Goal: Task Accomplishment & Management: Manage account settings

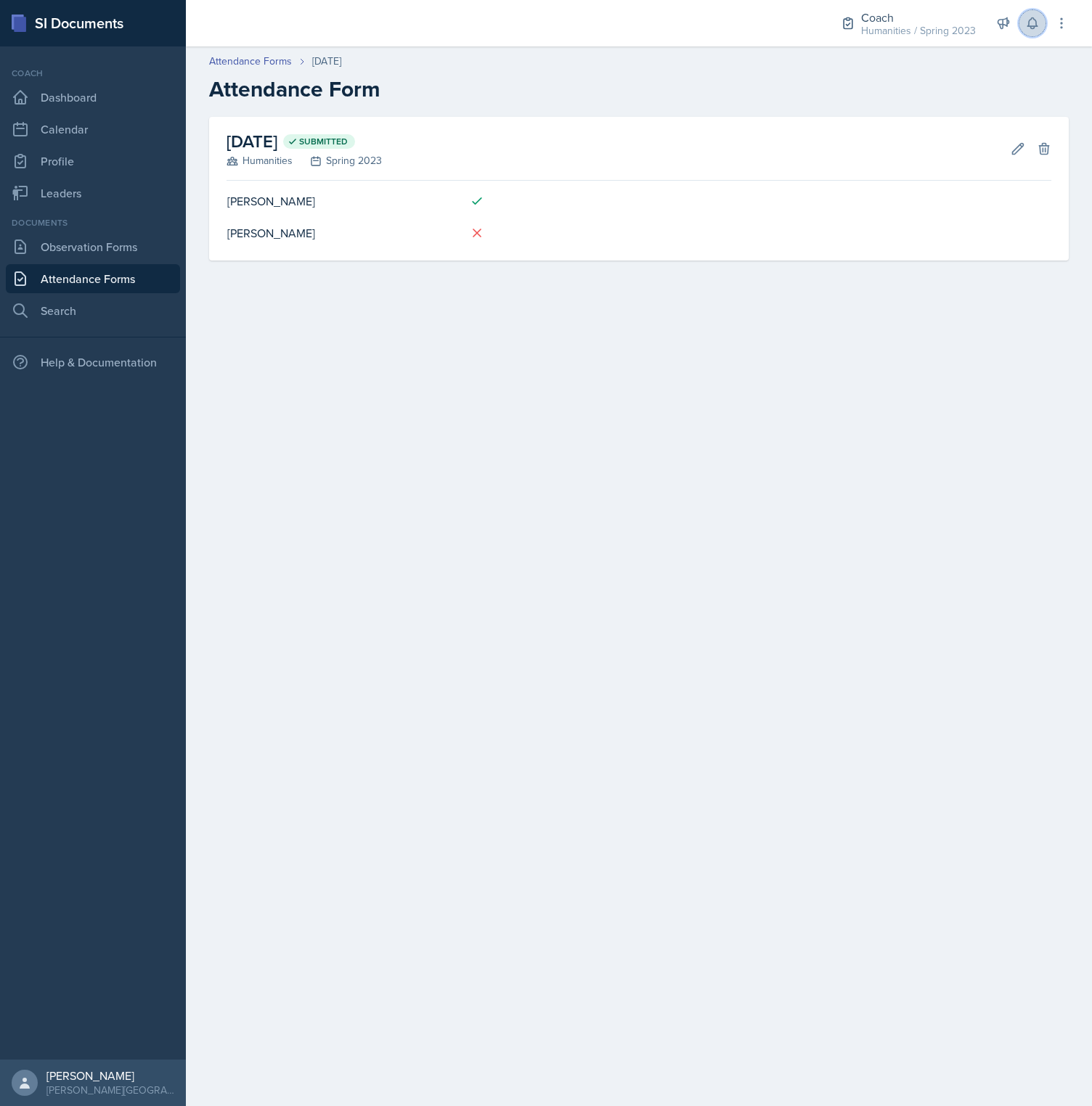
click at [1039, 21] on icon at bounding box center [1033, 23] width 15 height 15
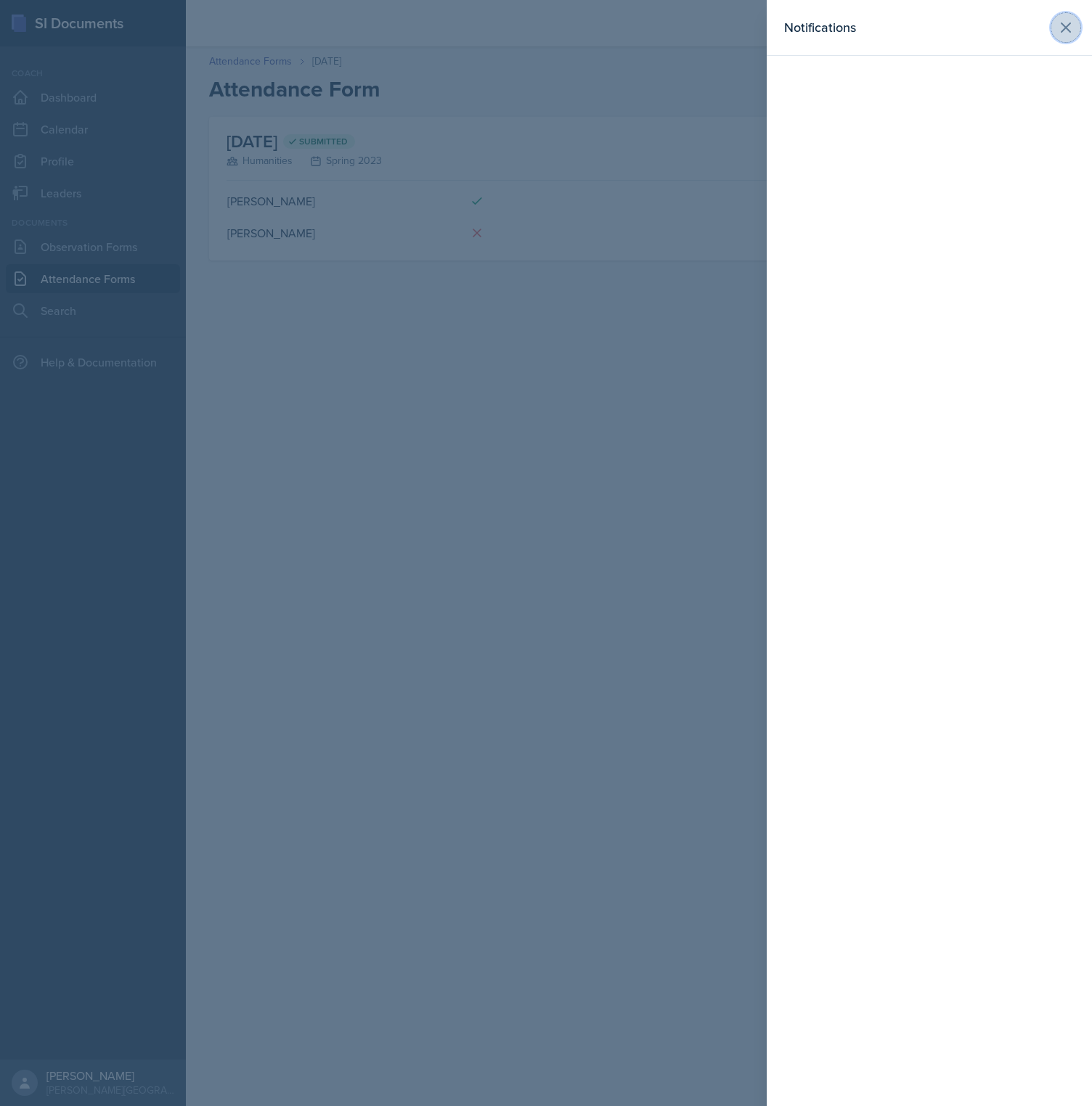
click at [1070, 29] on icon at bounding box center [1065, 27] width 18 height 18
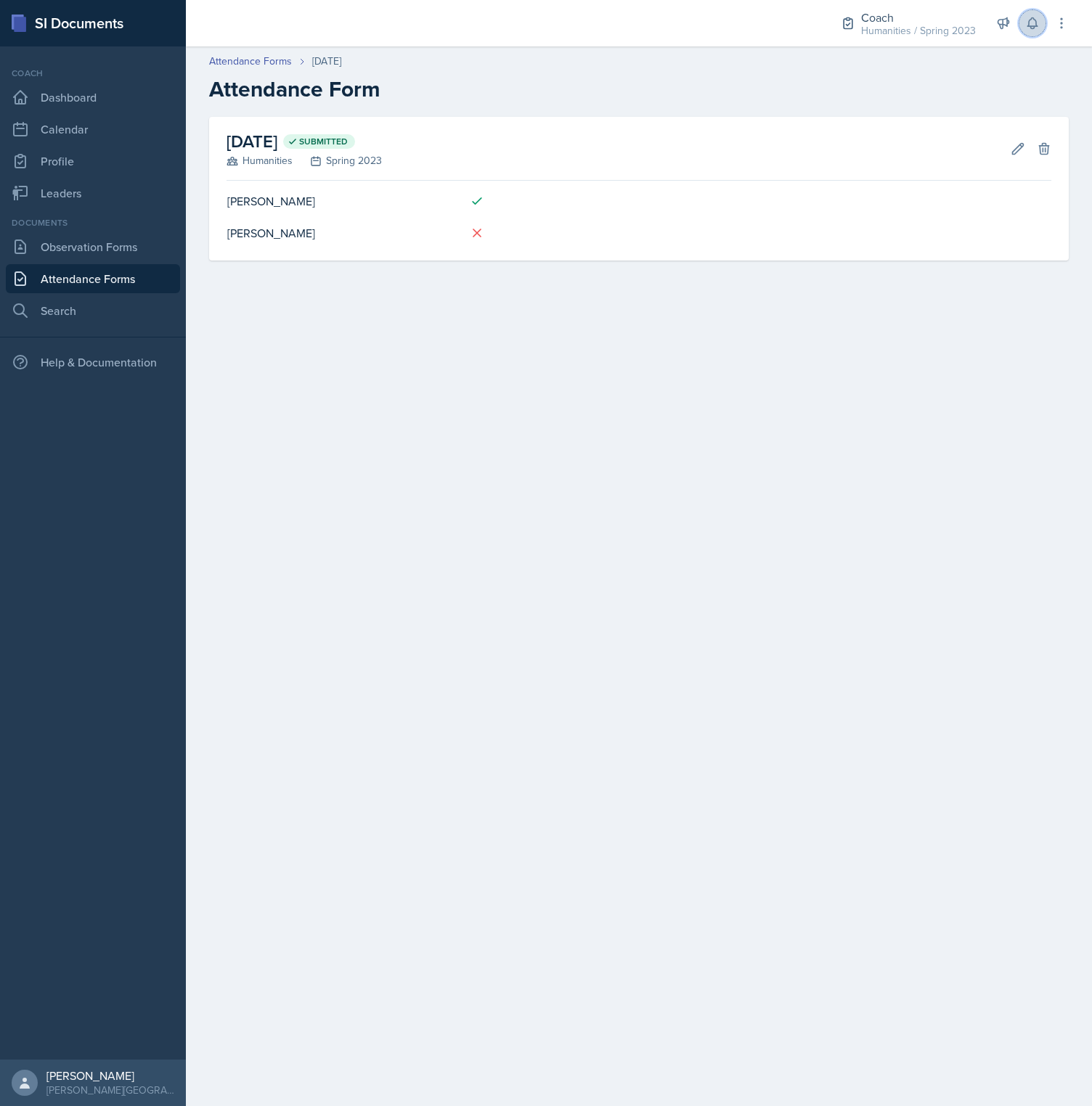
click at [1027, 32] on button at bounding box center [1032, 23] width 26 height 26
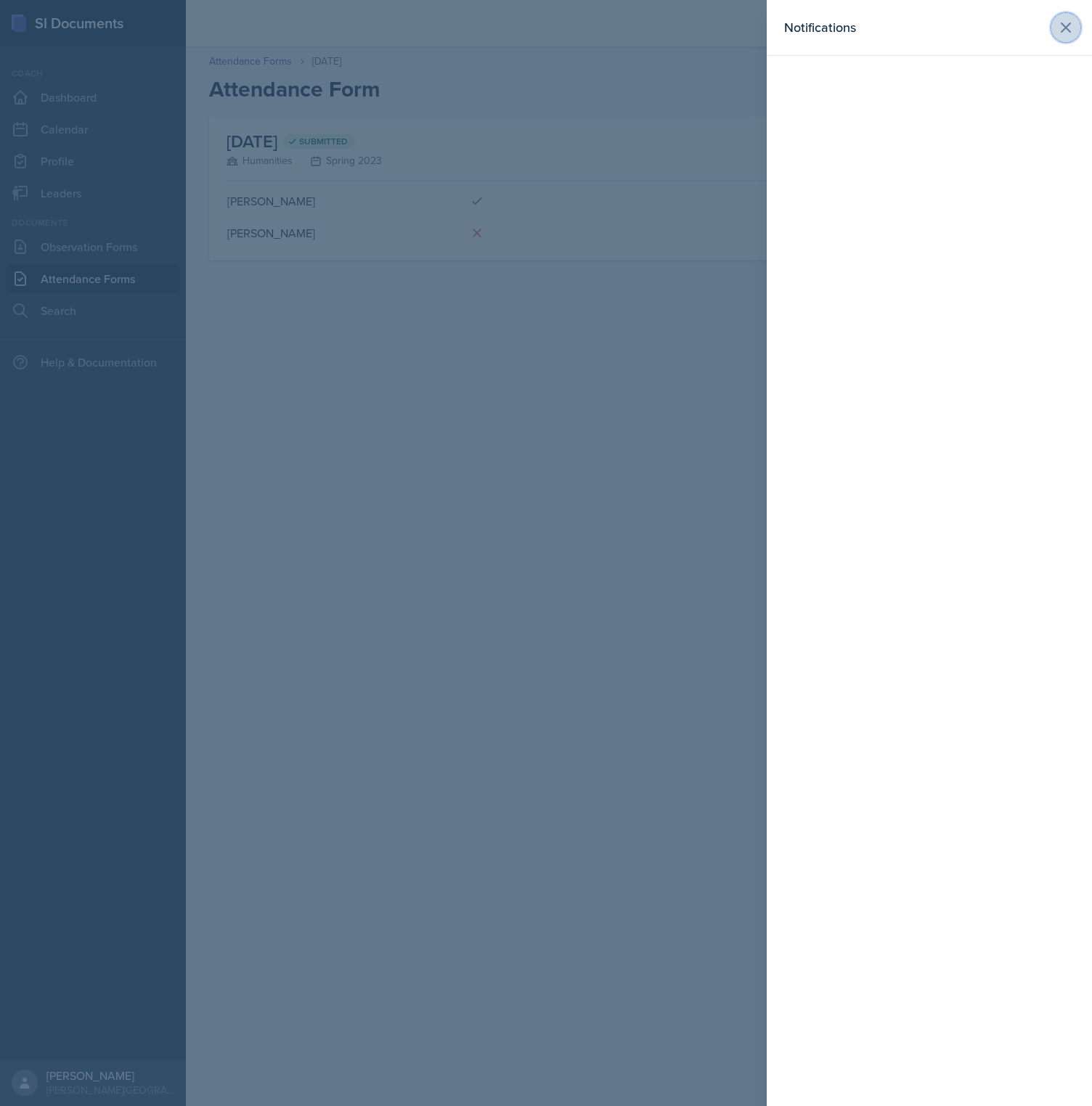
click at [1073, 32] on icon at bounding box center [1065, 27] width 18 height 18
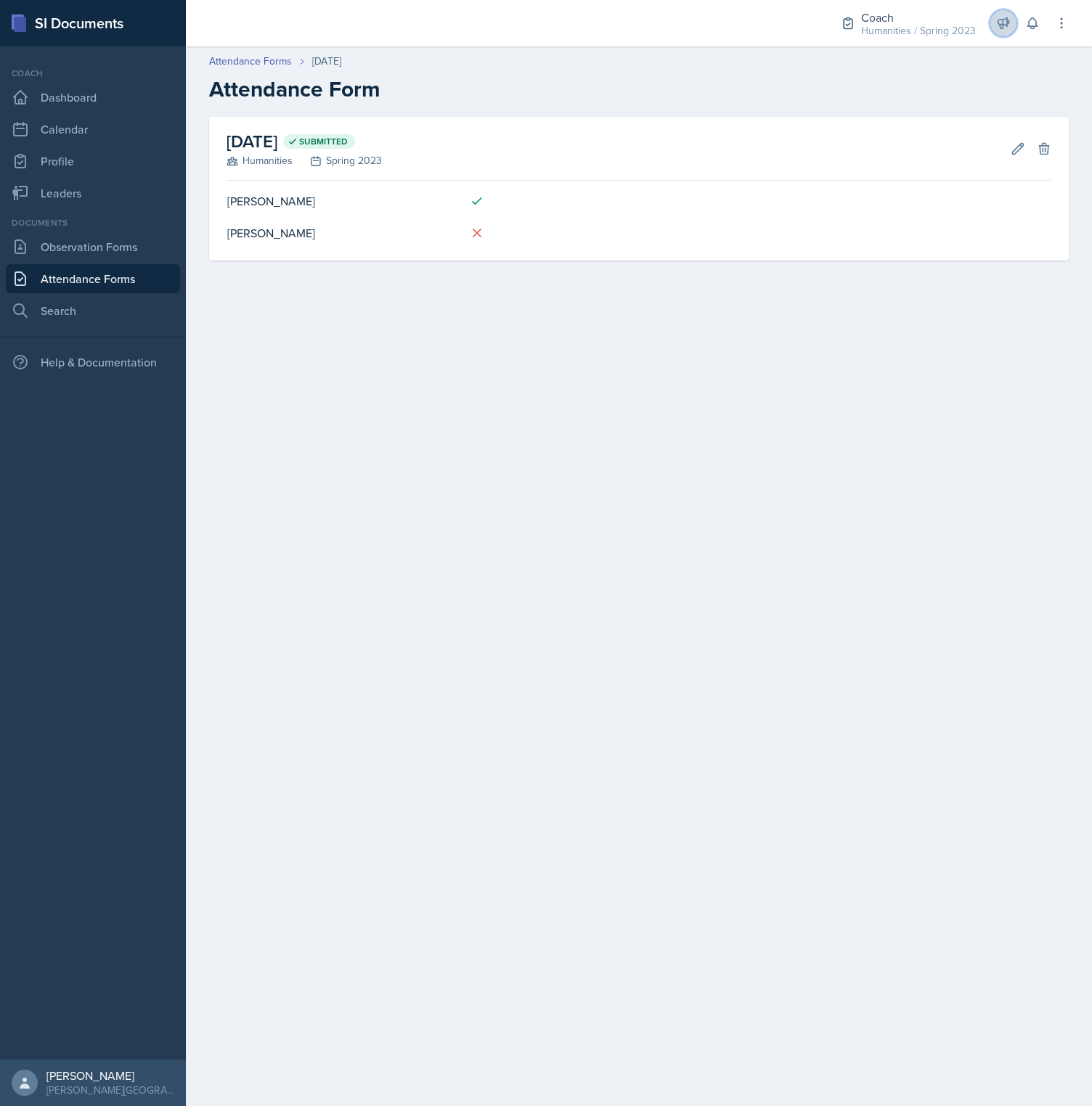
click at [999, 28] on icon at bounding box center [1003, 23] width 15 height 15
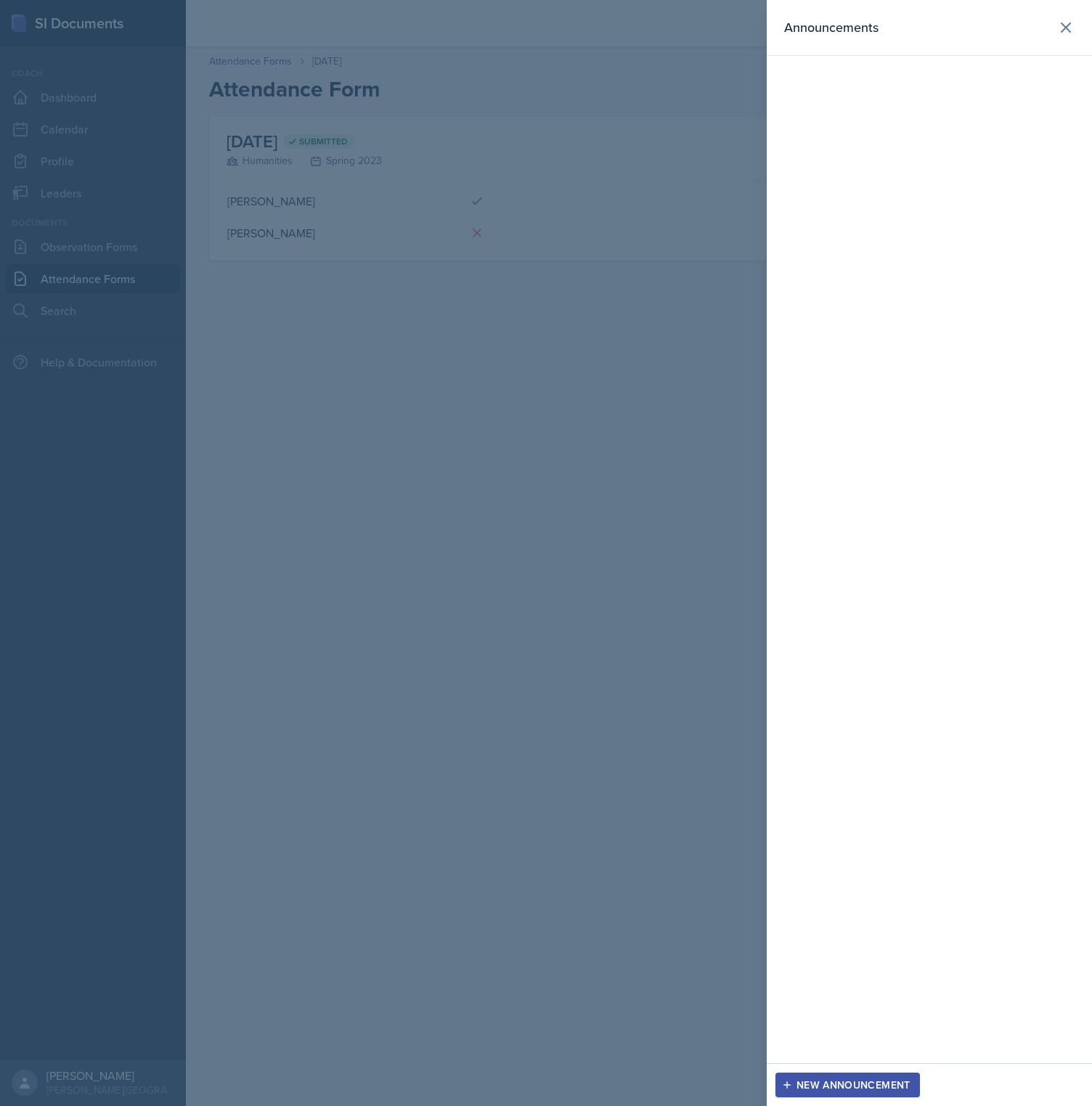
drag, startPoint x: 454, startPoint y: 609, endPoint x: 460, endPoint y: 617, distance: 10.0
click at [460, 617] on div at bounding box center [546, 553] width 1092 height 1106
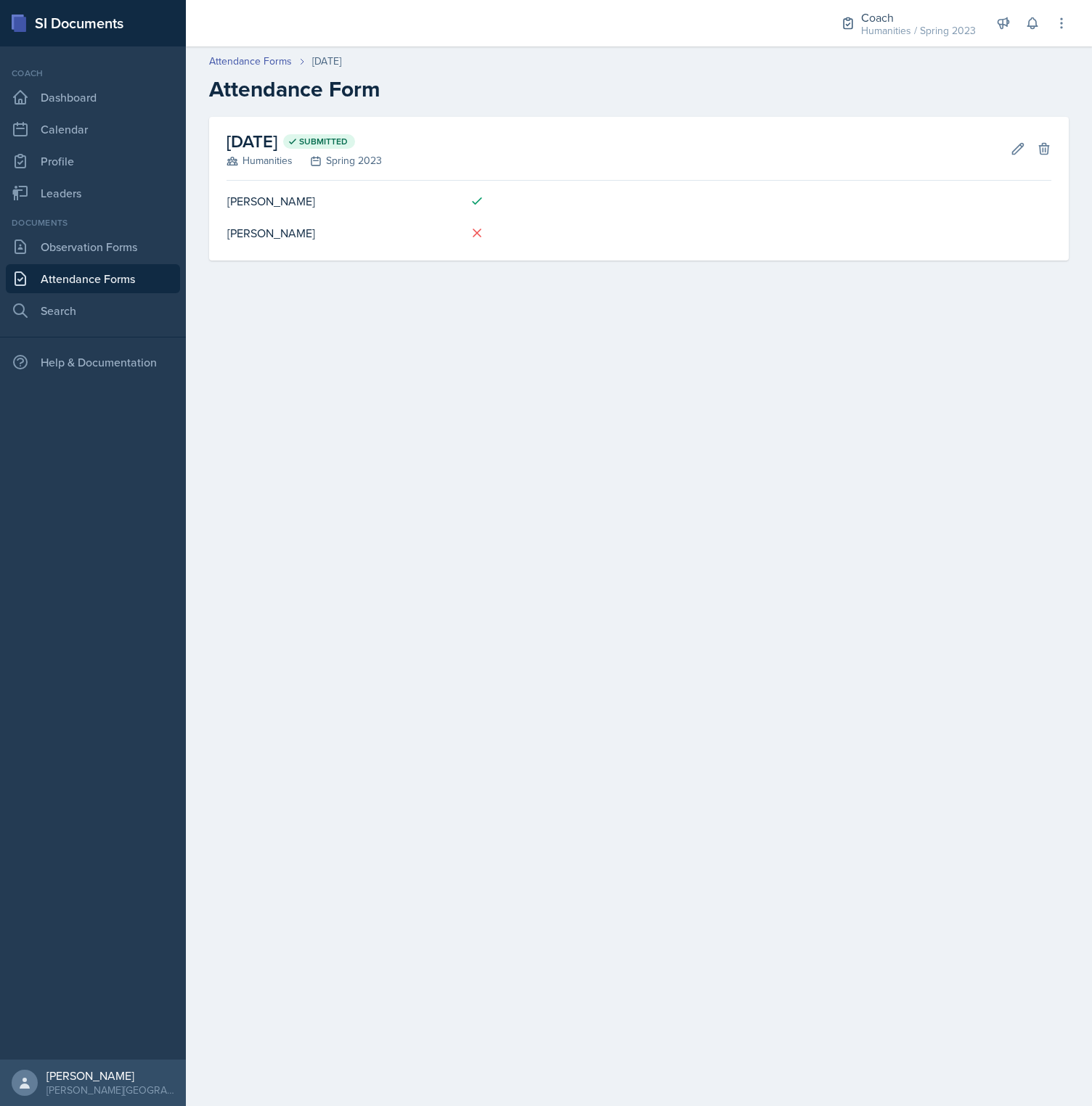
click at [97, 962] on nav "Coach Dashboard Calendar Profile Leaders Documents Observation Forms Attendance…" at bounding box center [93, 553] width 186 height 1013
click at [124, 1083] on div "[PERSON_NAME][GEOGRAPHIC_DATA]" at bounding box center [110, 1090] width 128 height 15
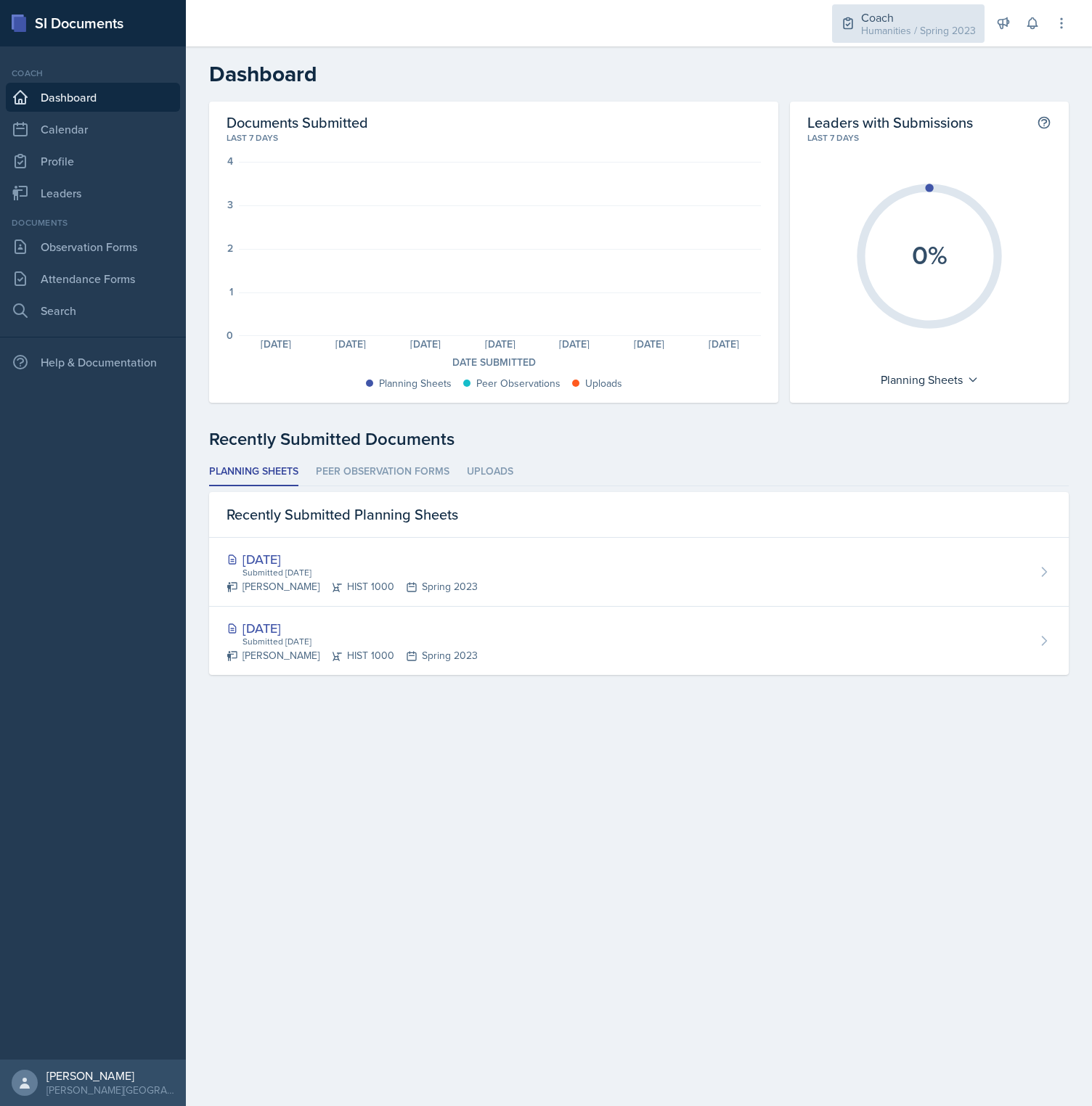
click at [928, 22] on div "Coach" at bounding box center [917, 17] width 114 height 18
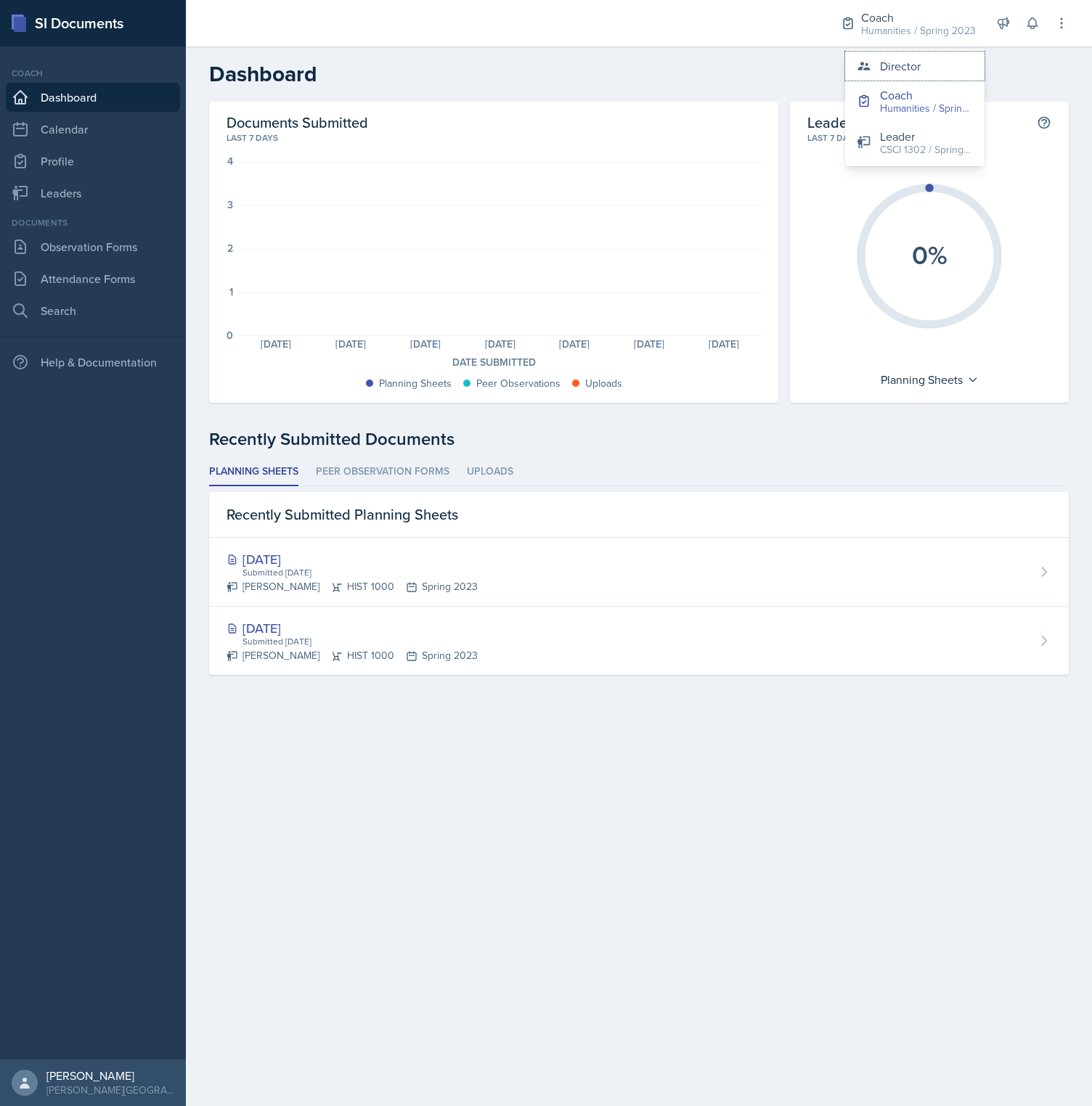
click at [903, 66] on div "Director" at bounding box center [900, 66] width 41 height 18
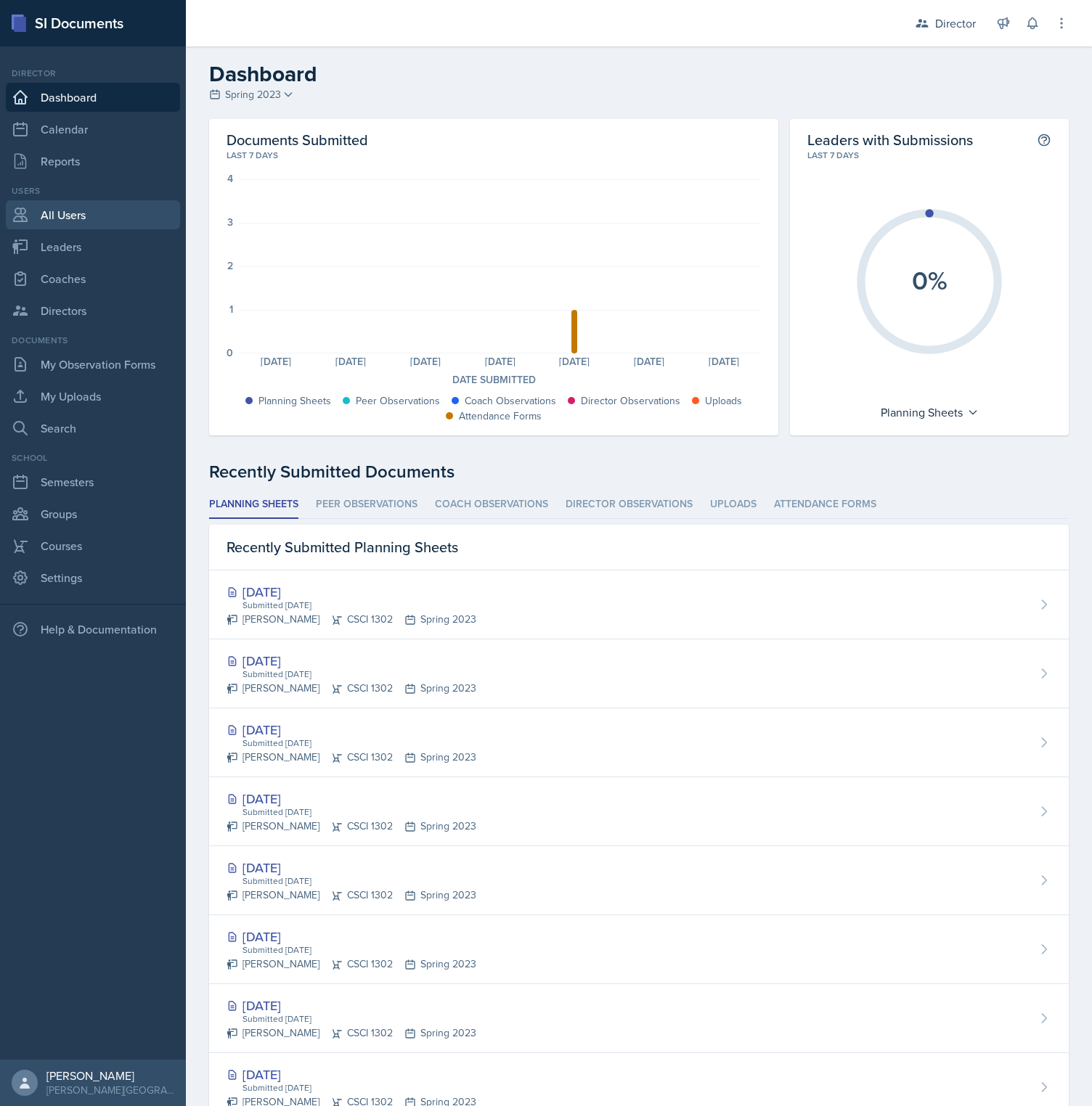
click at [70, 215] on link "All Users" at bounding box center [93, 215] width 175 height 29
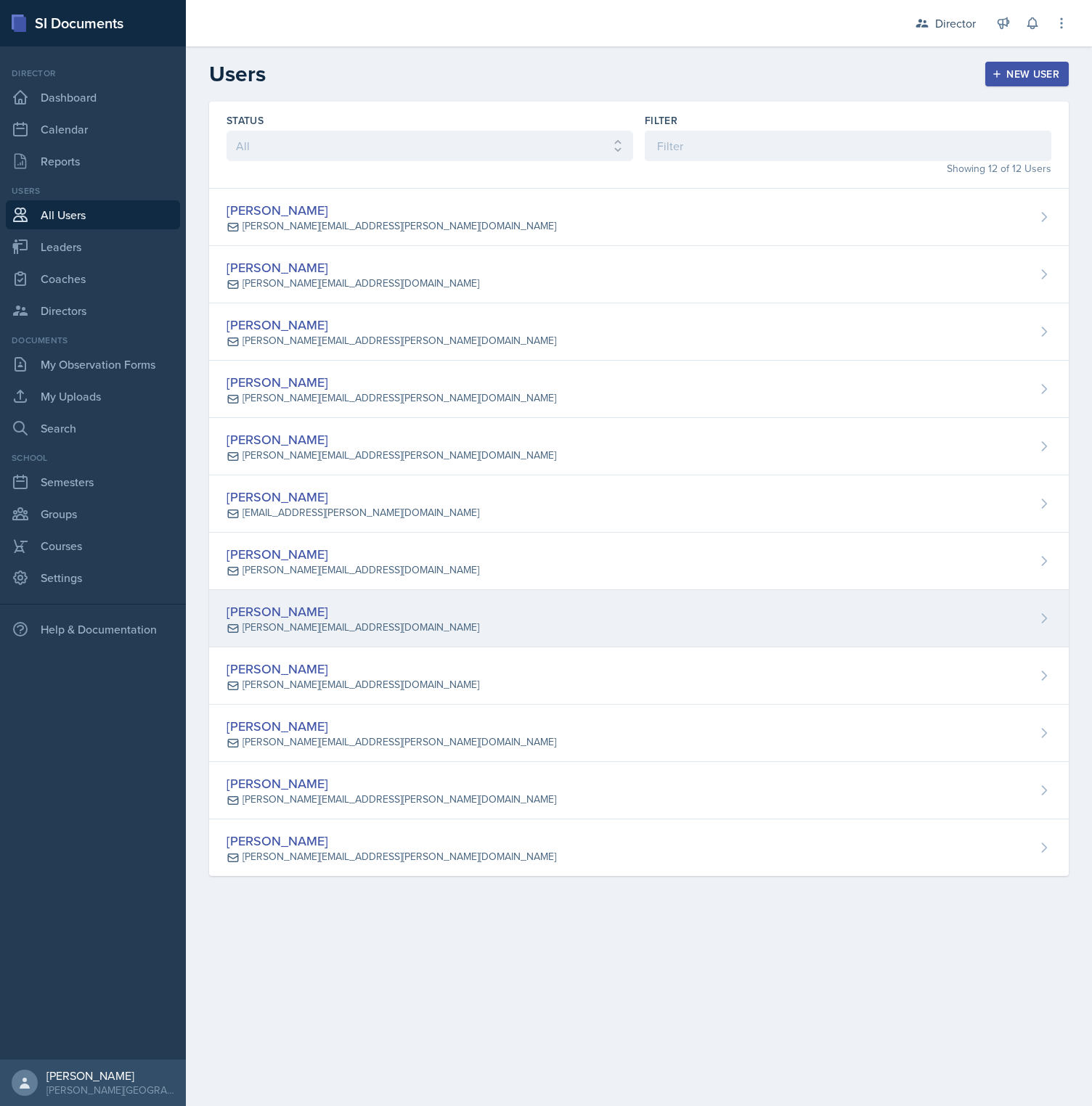
click at [342, 643] on div "[PERSON_NAME] [PERSON_NAME][EMAIL_ADDRESS][DOMAIN_NAME]" at bounding box center [638, 618] width 859 height 58
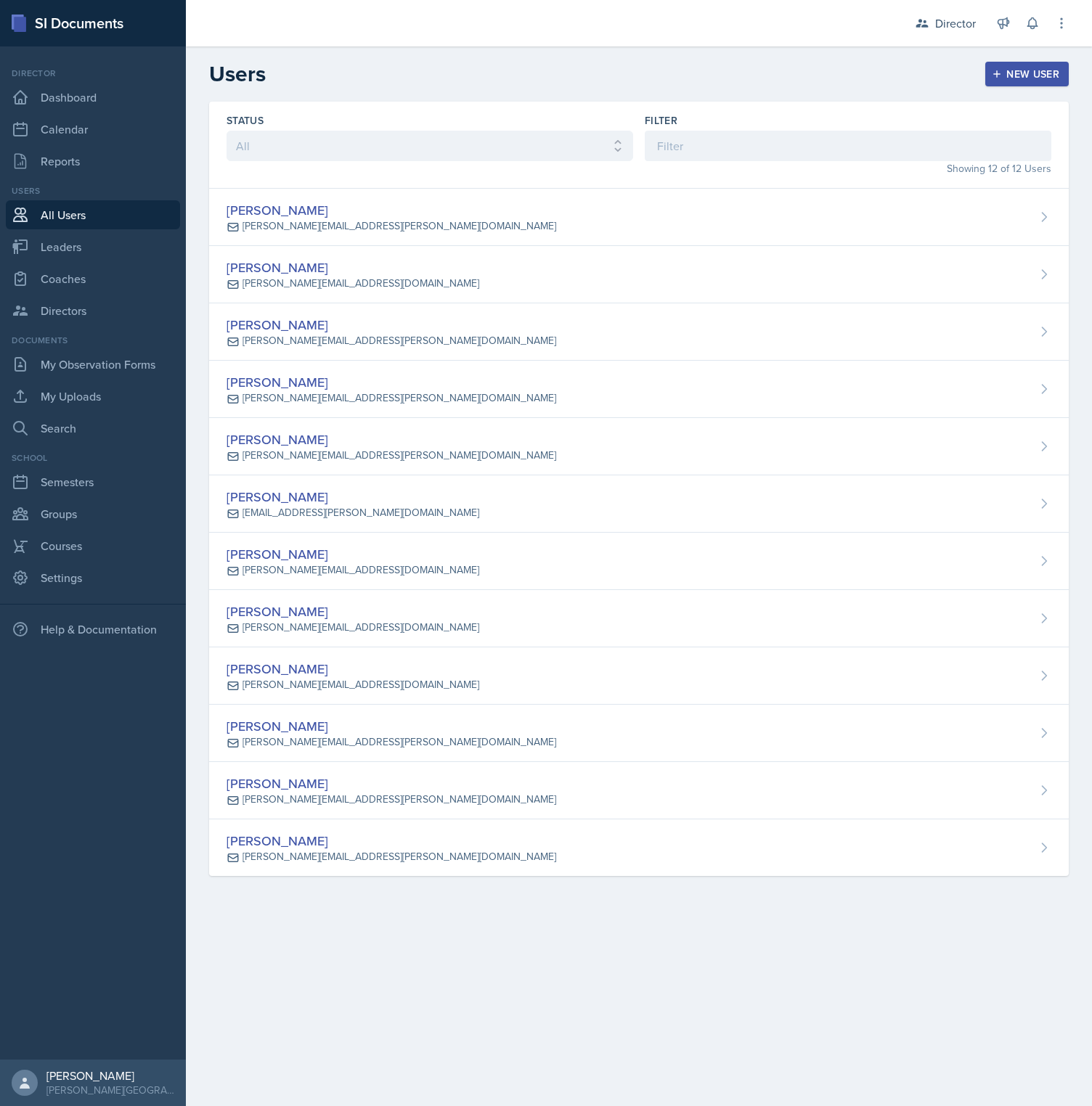
click at [343, 621] on div "[PERSON_NAME][EMAIL_ADDRESS][DOMAIN_NAME]" at bounding box center [360, 627] width 237 height 15
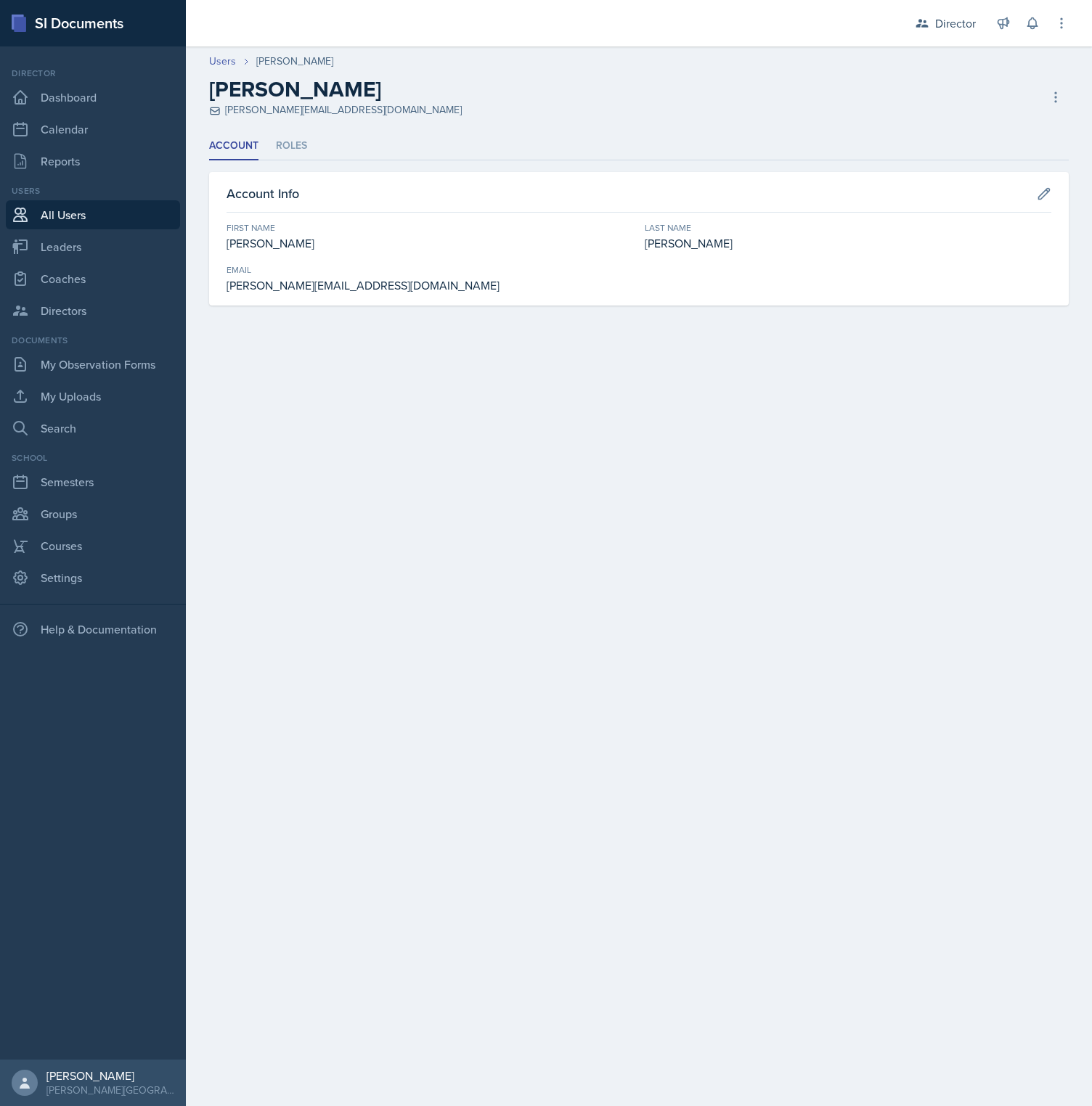
click at [334, 289] on div "[PERSON_NAME][EMAIL_ADDRESS][DOMAIN_NAME]" at bounding box center [430, 285] width 407 height 18
click at [1046, 89] on div "[PERSON_NAME] [PERSON_NAME][EMAIL_ADDRESS][DOMAIN_NAME] Copy Invite Resend Invi…" at bounding box center [638, 97] width 859 height 42
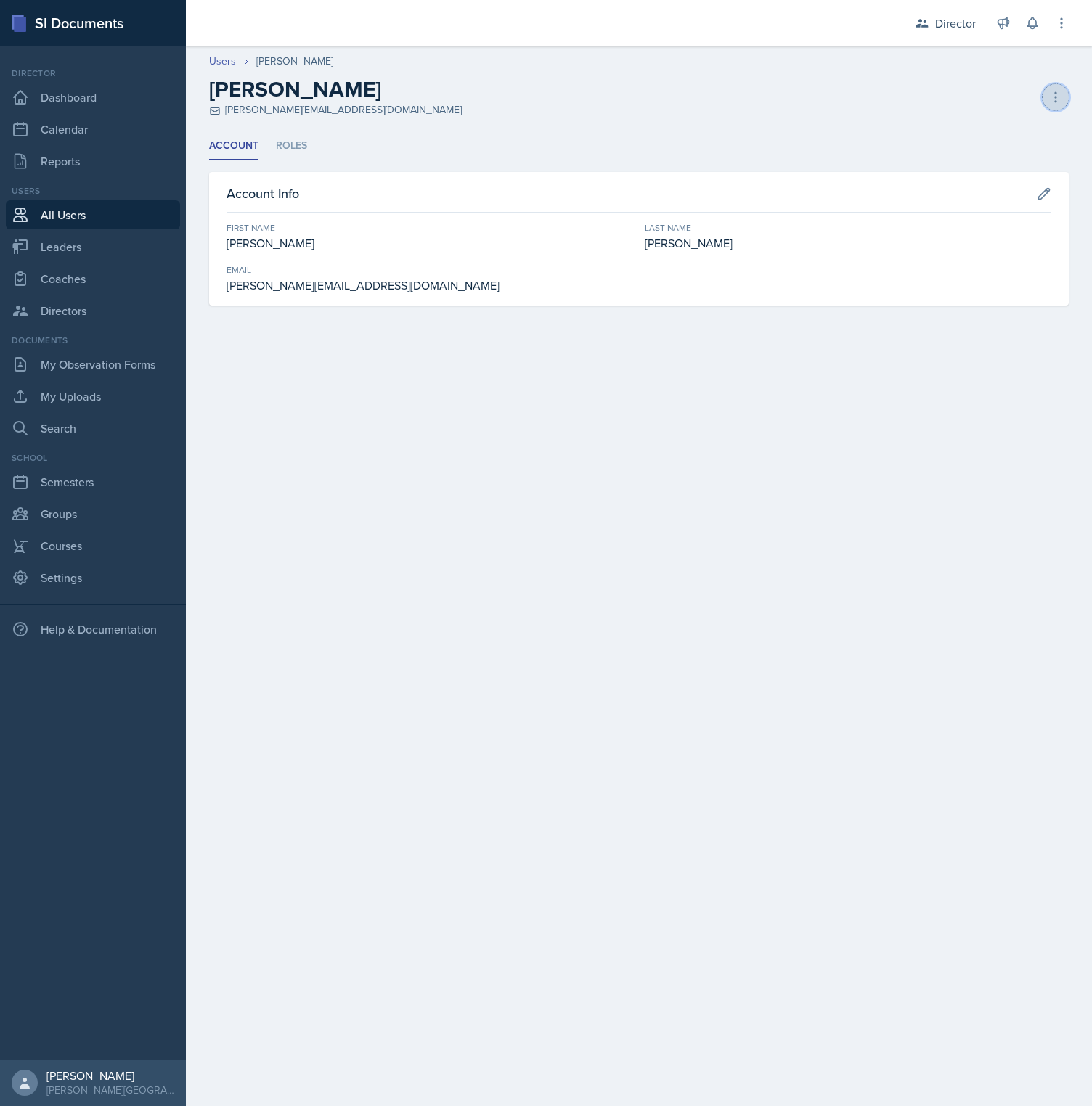
click at [1046, 89] on button at bounding box center [1055, 98] width 26 height 26
drag, startPoint x: 469, startPoint y: 138, endPoint x: 432, endPoint y: 118, distance: 42.1
click at [469, 137] on ul "Account Roles" at bounding box center [638, 146] width 859 height 28
click at [1035, 21] on icon at bounding box center [1032, 24] width 9 height 11
